Goal: Navigation & Orientation: Find specific page/section

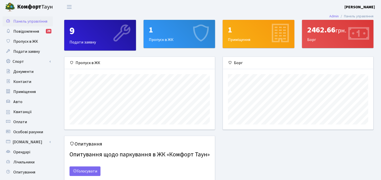
scroll to position [72, 150]
click at [345, 35] on div "2462.66 грн. Борг" at bounding box center [337, 34] width 71 height 28
click at [22, 124] on span "Оплати" at bounding box center [20, 122] width 14 height 6
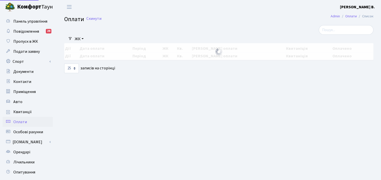
select select "25"
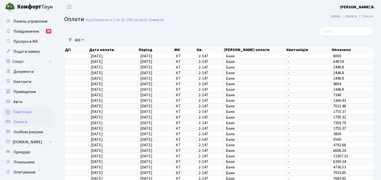
click at [29, 111] on span "Квитанції" at bounding box center [22, 112] width 18 height 6
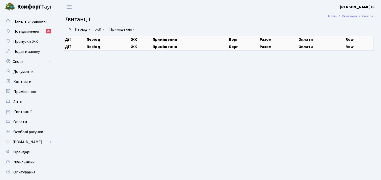
select select "25"
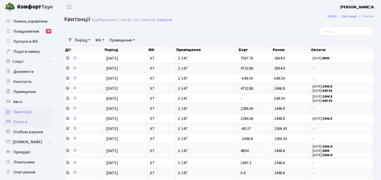
click at [24, 123] on span "Оплати" at bounding box center [20, 122] width 14 height 6
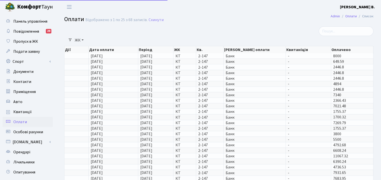
select select "25"
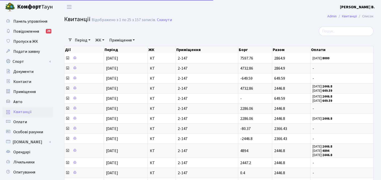
select select "25"
